Goal: Navigation & Orientation: Understand site structure

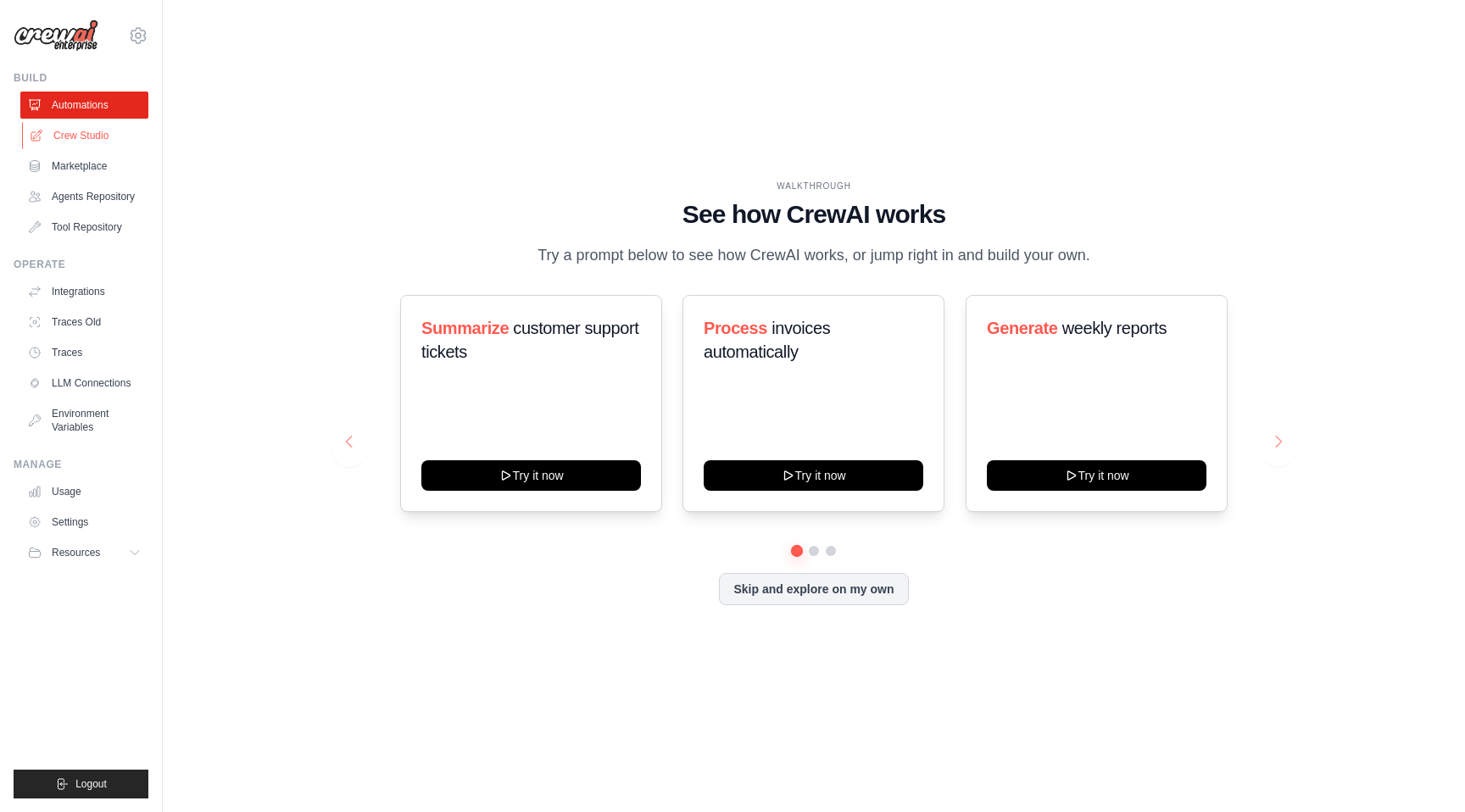
click at [121, 133] on link "Crew Studio" at bounding box center [85, 135] width 128 height 27
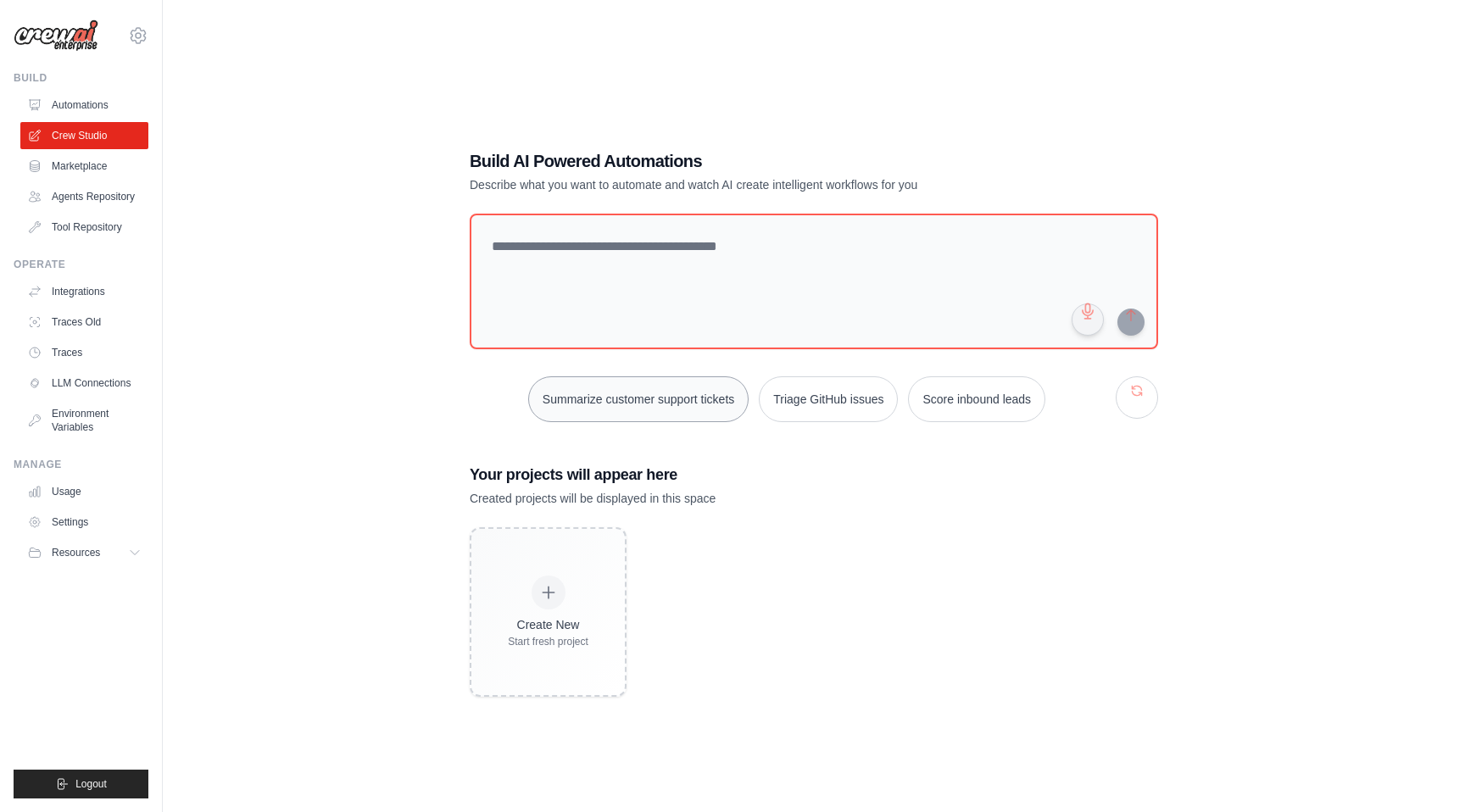
click at [604, 411] on button "Summarize customer support tickets" at bounding box center [638, 399] width 221 height 46
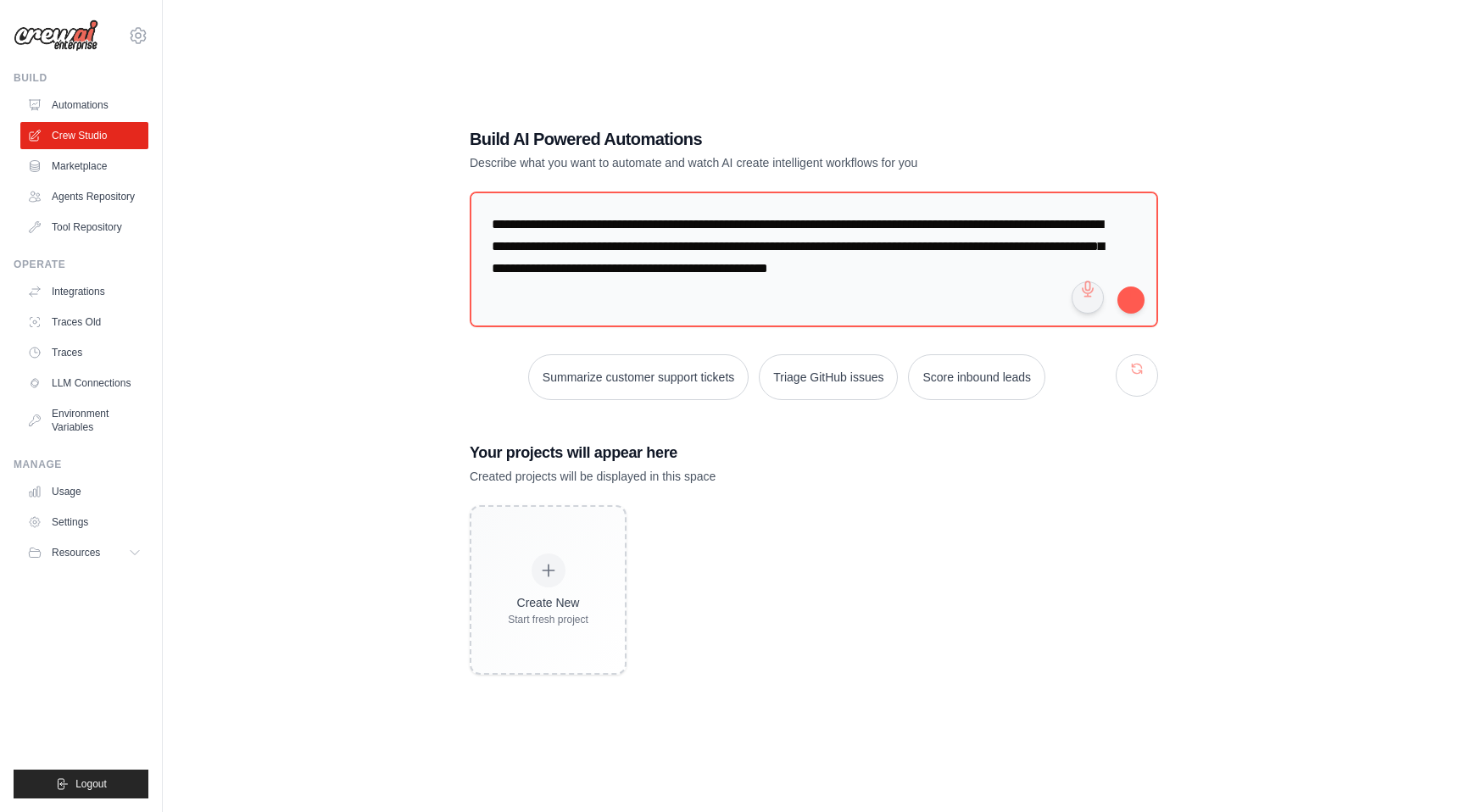
scroll to position [34, 0]
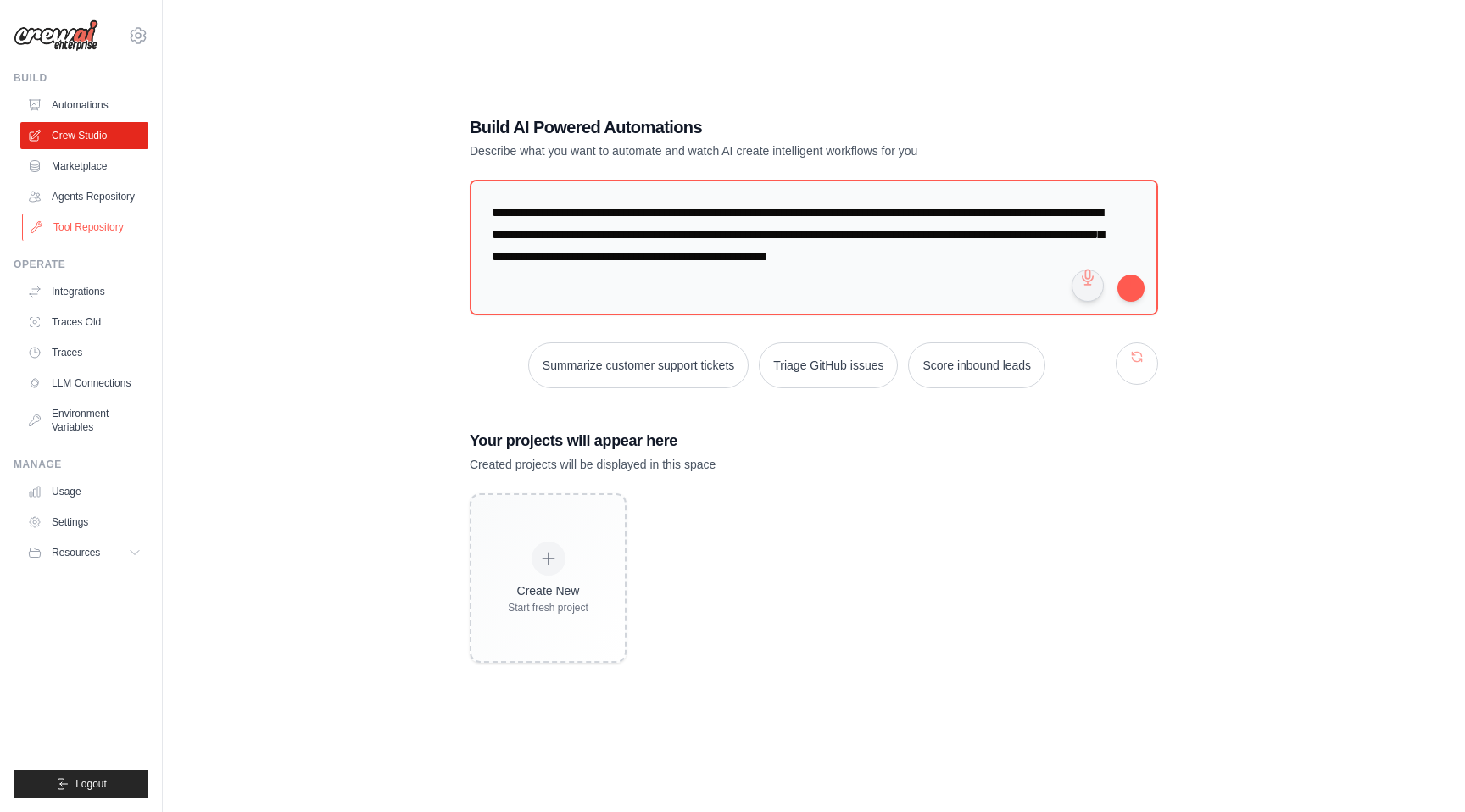
click at [125, 222] on link "Tool Repository" at bounding box center [85, 227] width 128 height 27
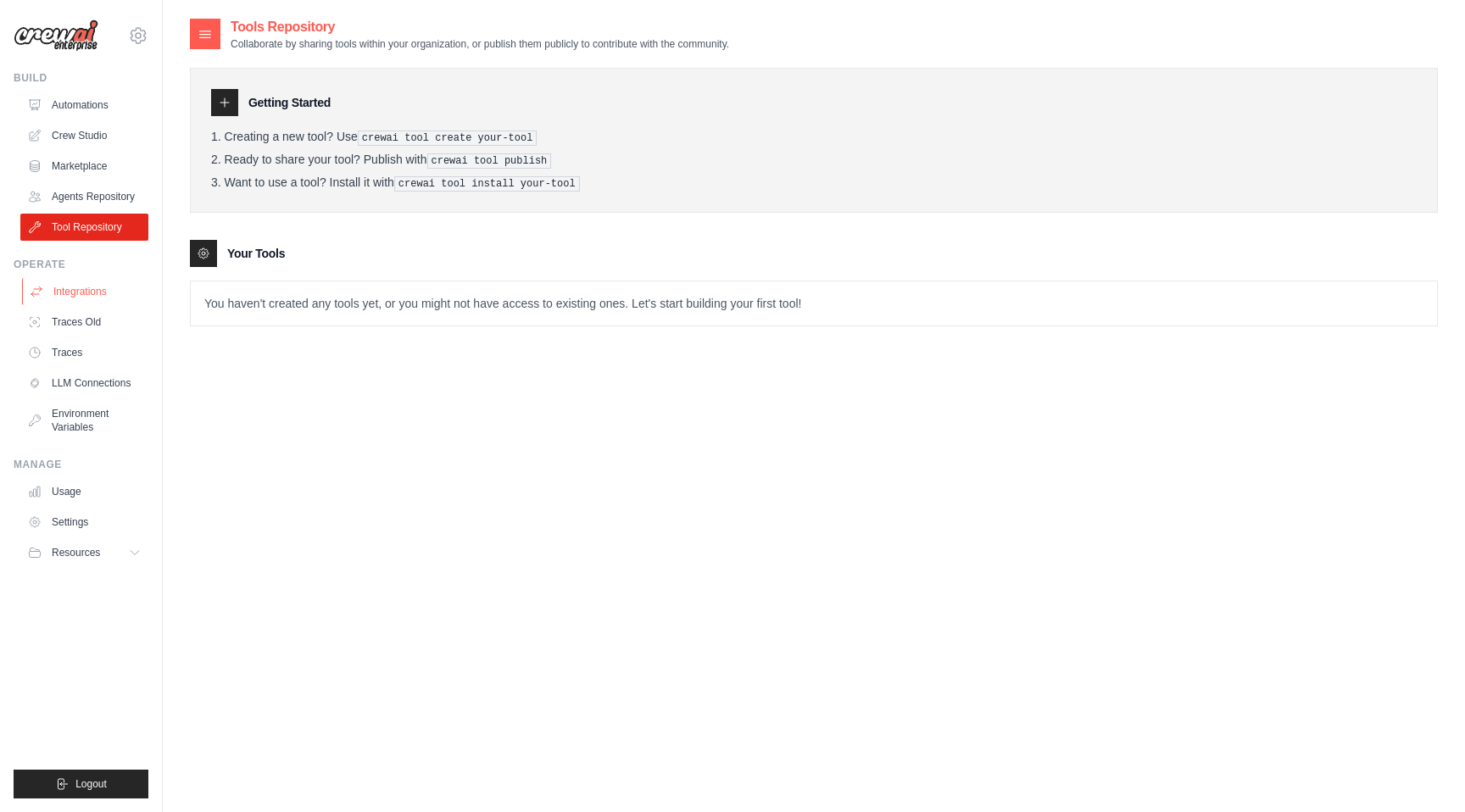
click at [122, 300] on link "Integrations" at bounding box center [85, 291] width 128 height 27
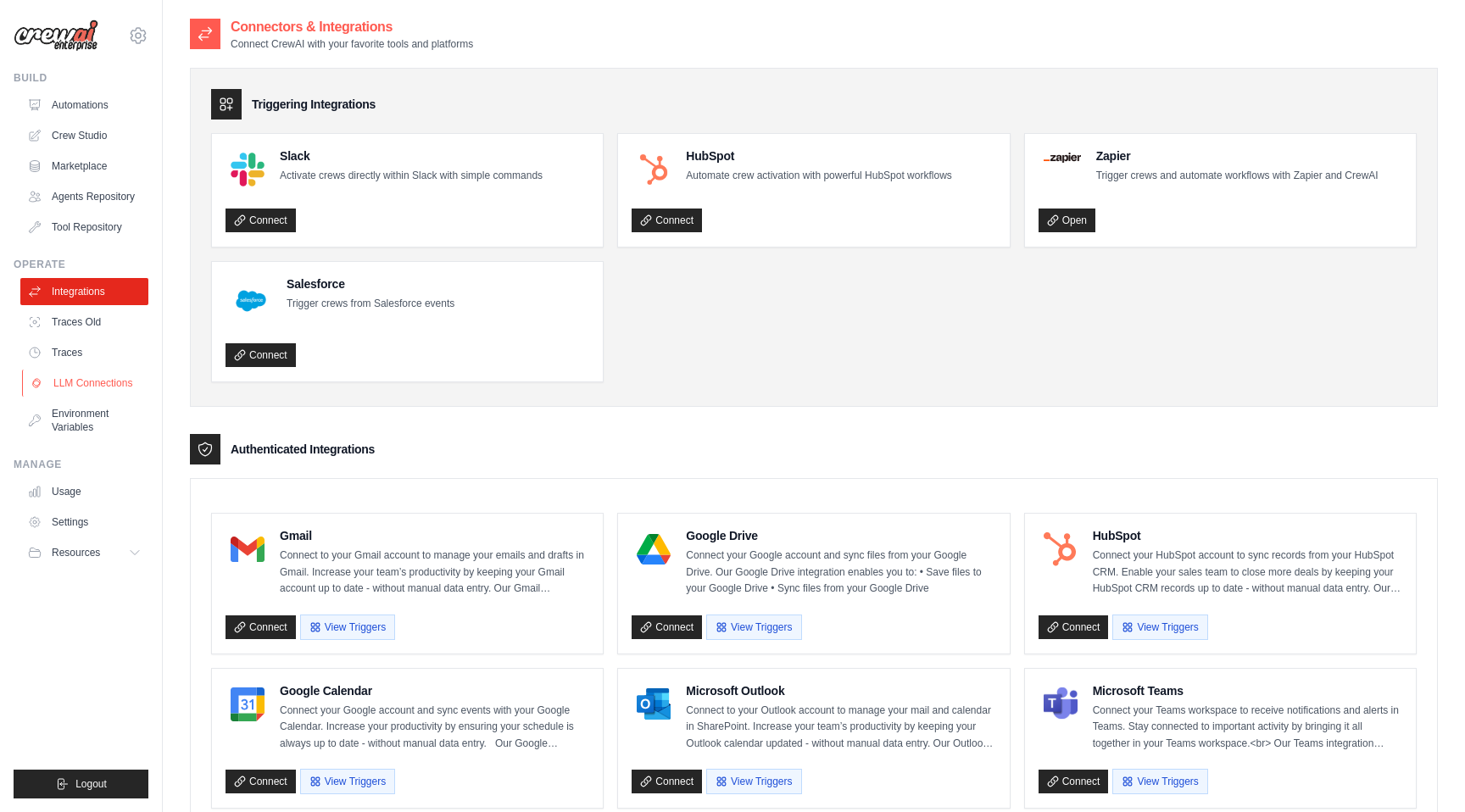
click at [112, 379] on link "LLM Connections" at bounding box center [85, 382] width 128 height 27
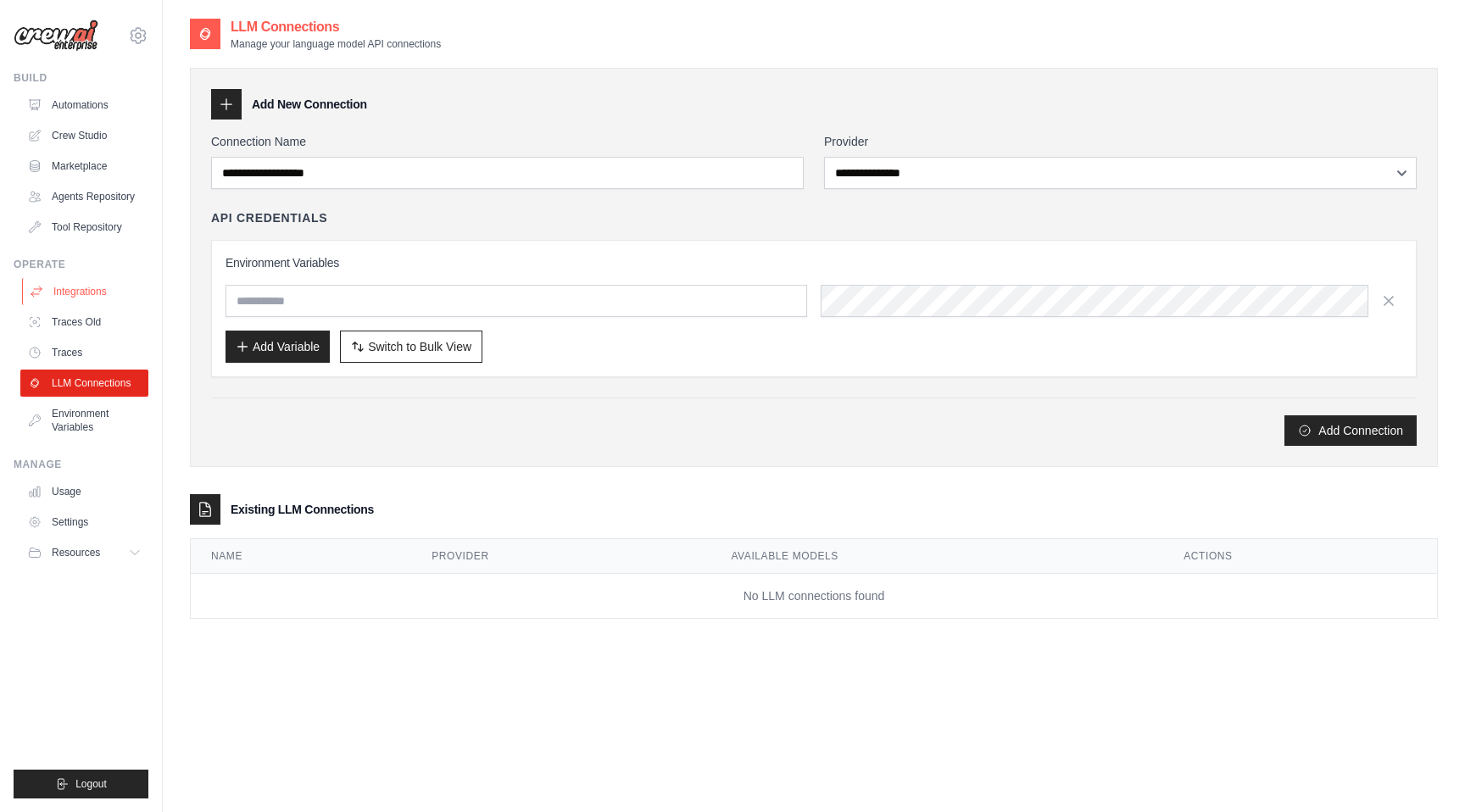
click at [130, 294] on link "Integrations" at bounding box center [85, 291] width 128 height 27
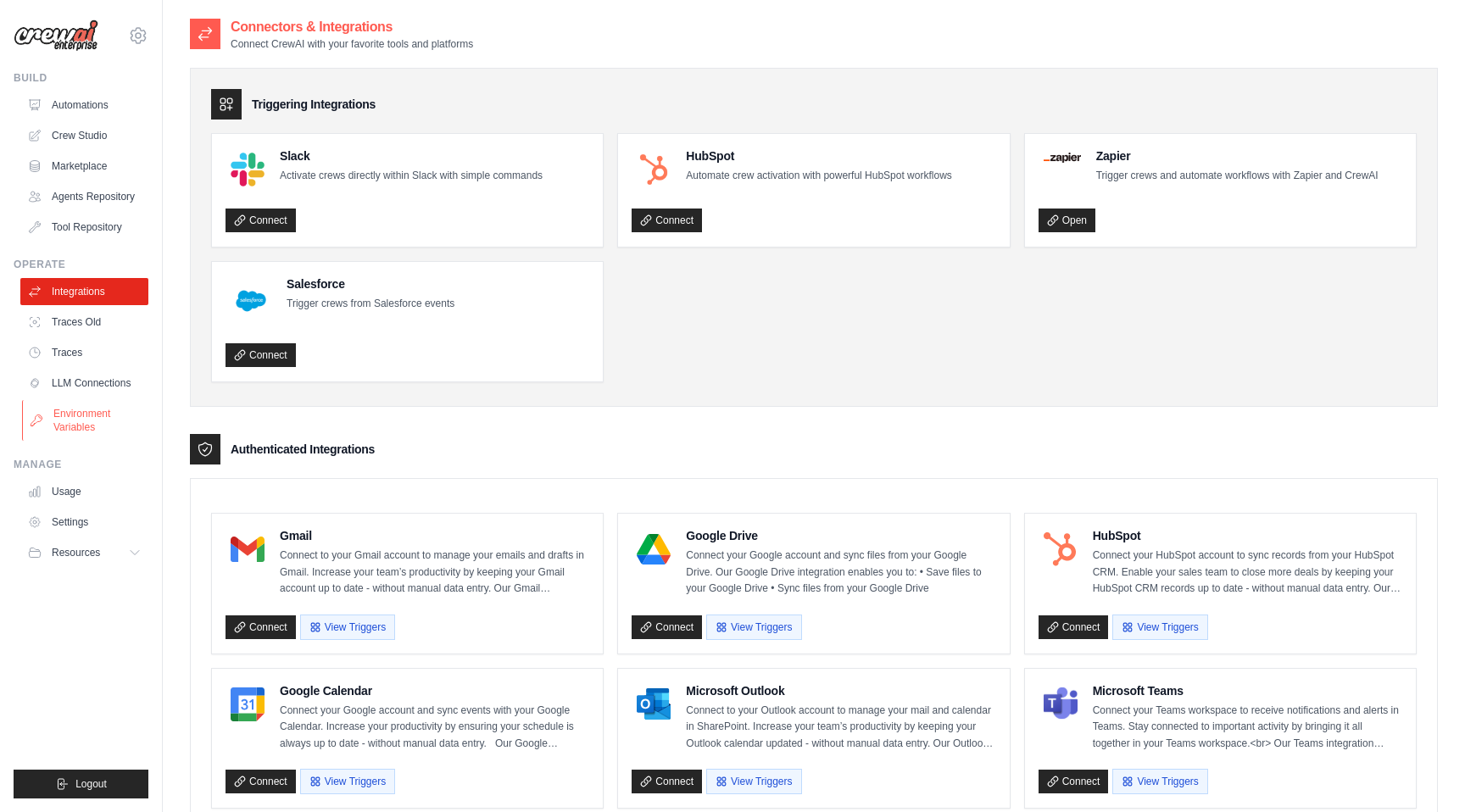
click at [111, 413] on link "Environment Variables" at bounding box center [85, 420] width 128 height 41
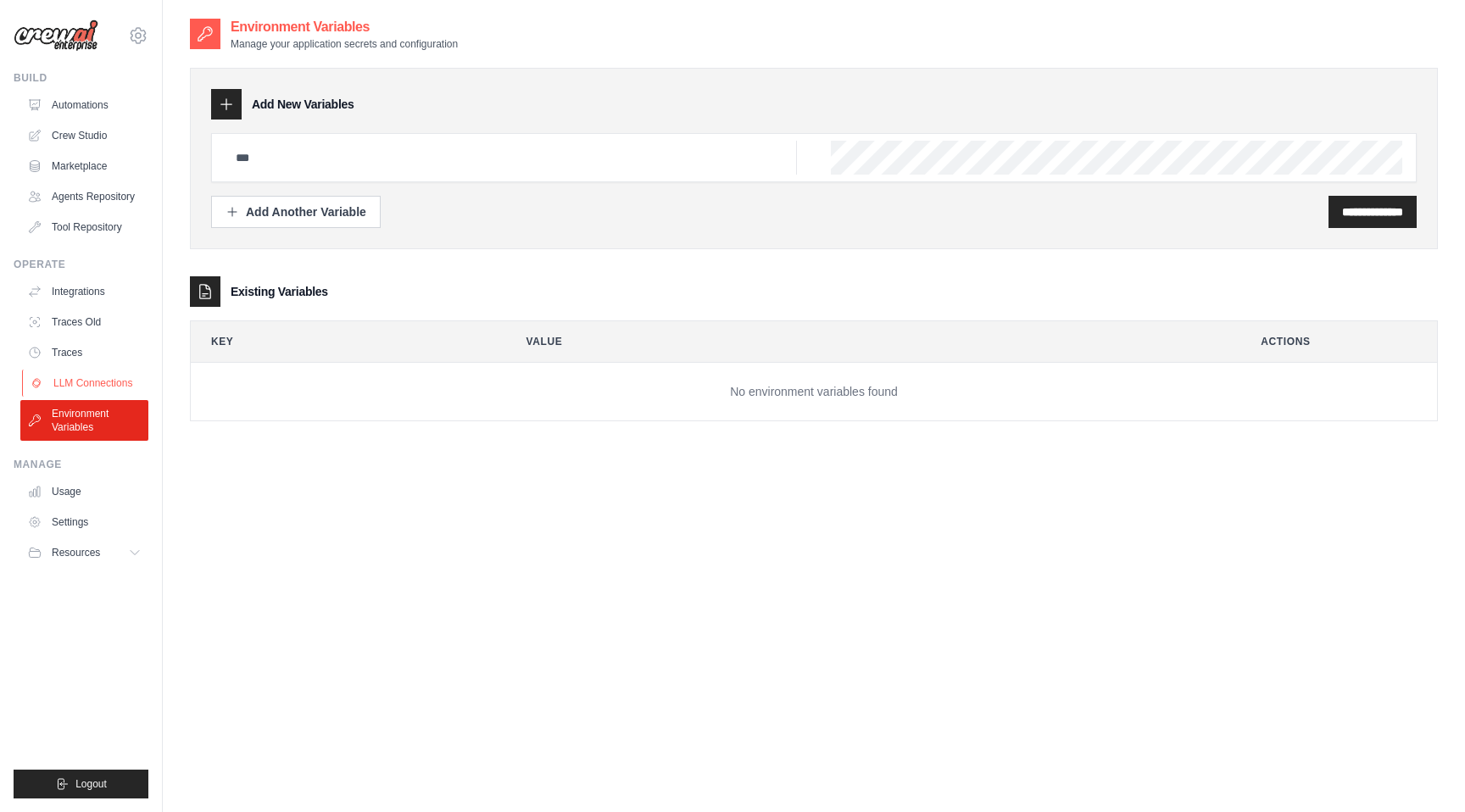
click at [125, 374] on link "LLM Connections" at bounding box center [85, 382] width 128 height 27
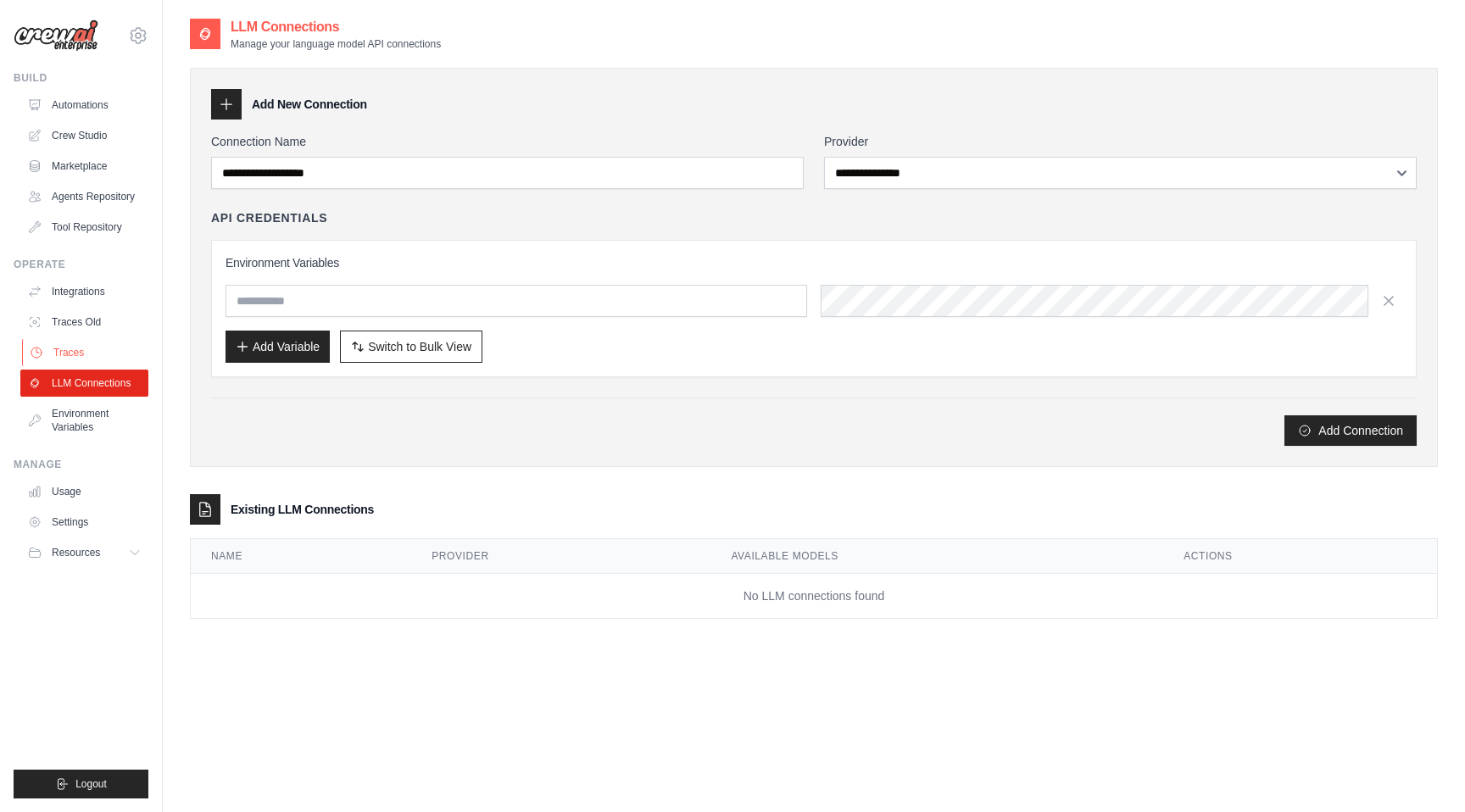
click at [134, 350] on link "Traces" at bounding box center [85, 352] width 128 height 27
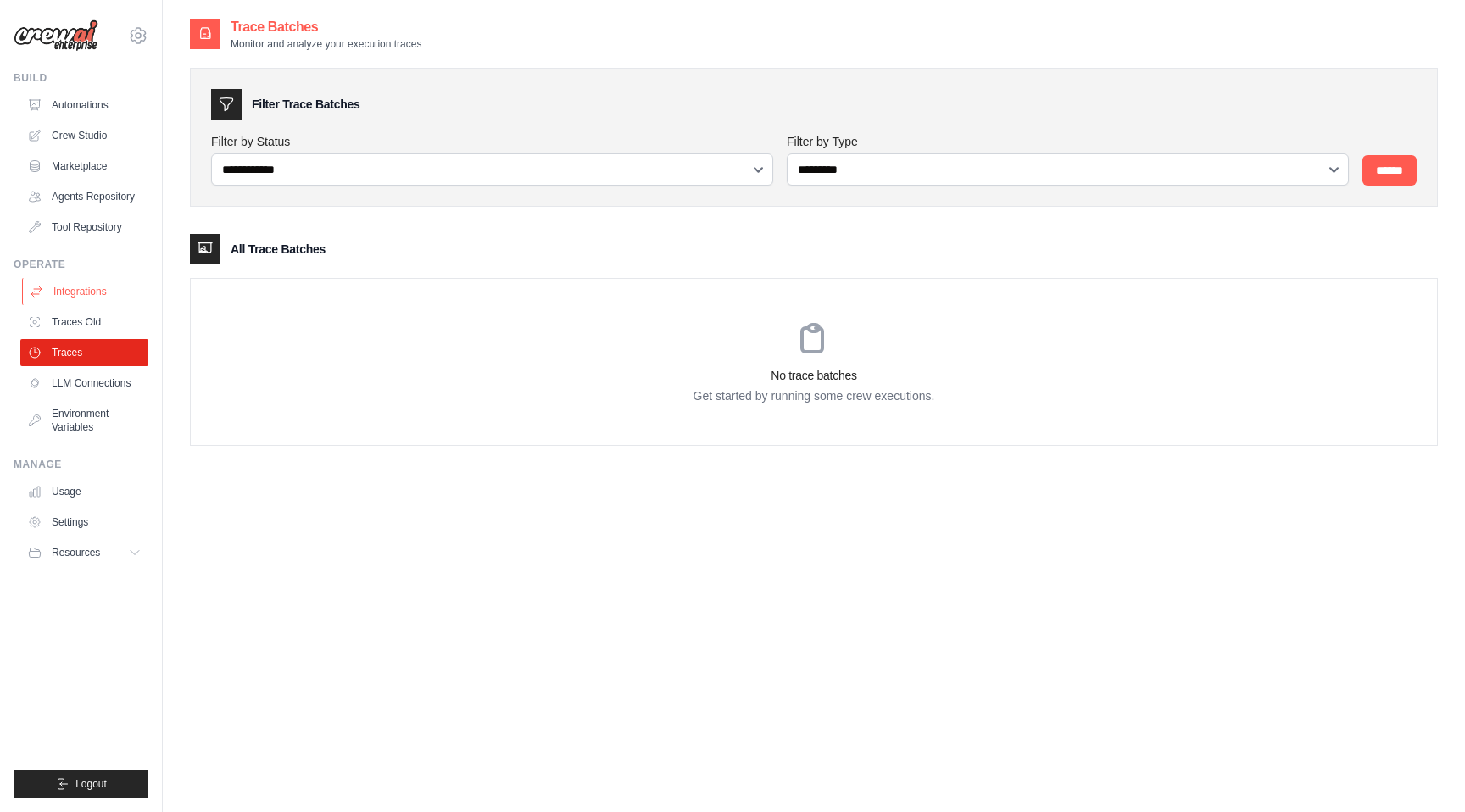
click at [138, 279] on link "Integrations" at bounding box center [85, 291] width 128 height 27
